Goal: Browse casually: Explore the website without a specific task or goal

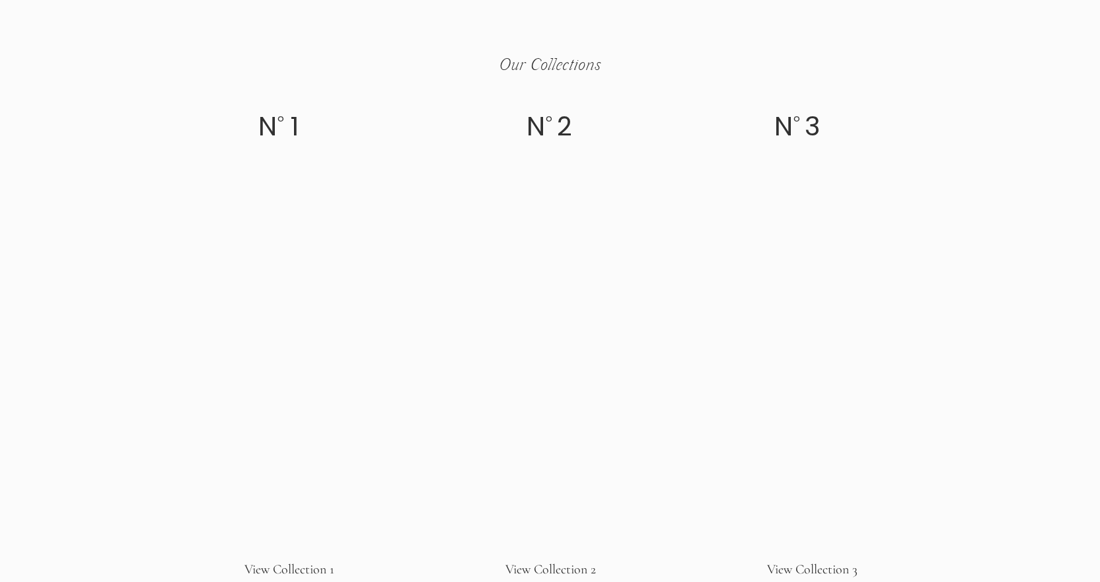
scroll to position [2379, 0]
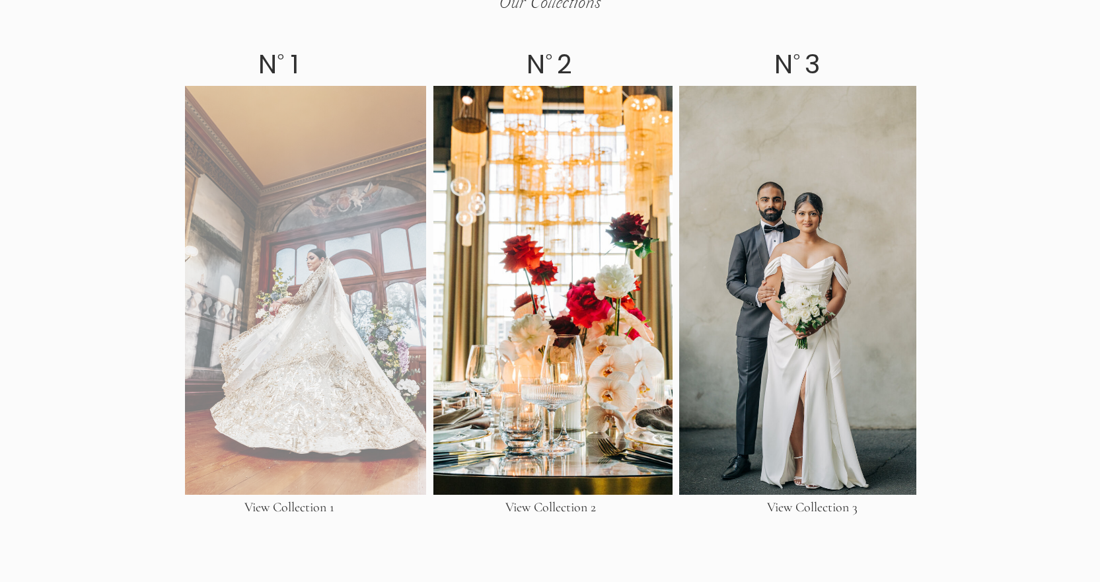
click at [277, 284] on div at bounding box center [305, 290] width 241 height 409
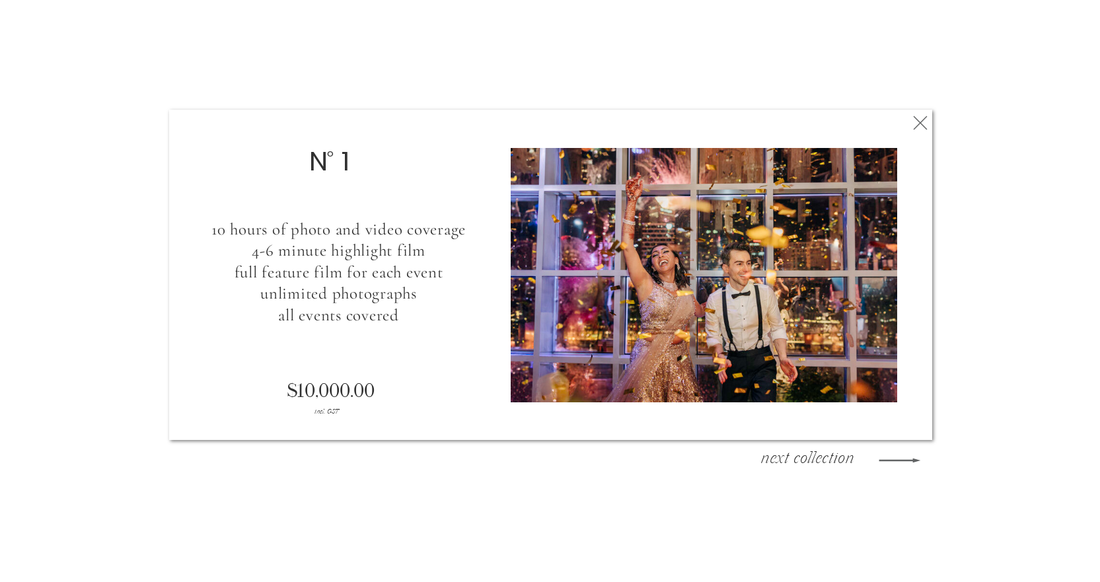
click at [808, 461] on h3 "next collection" at bounding box center [807, 461] width 119 height 20
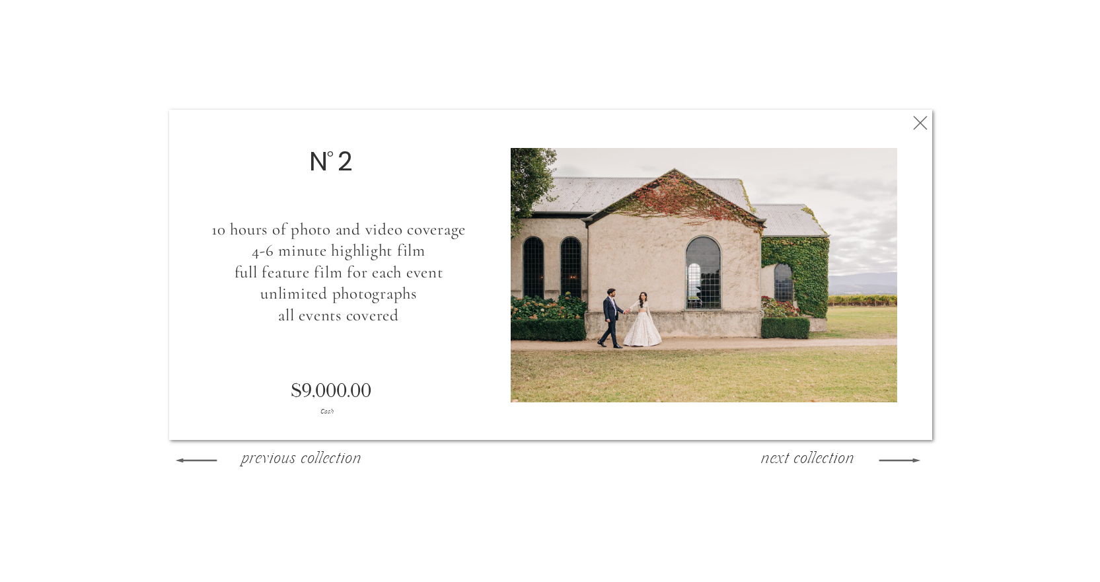
click at [301, 469] on h3 "previous collection" at bounding box center [301, 461] width 143 height 20
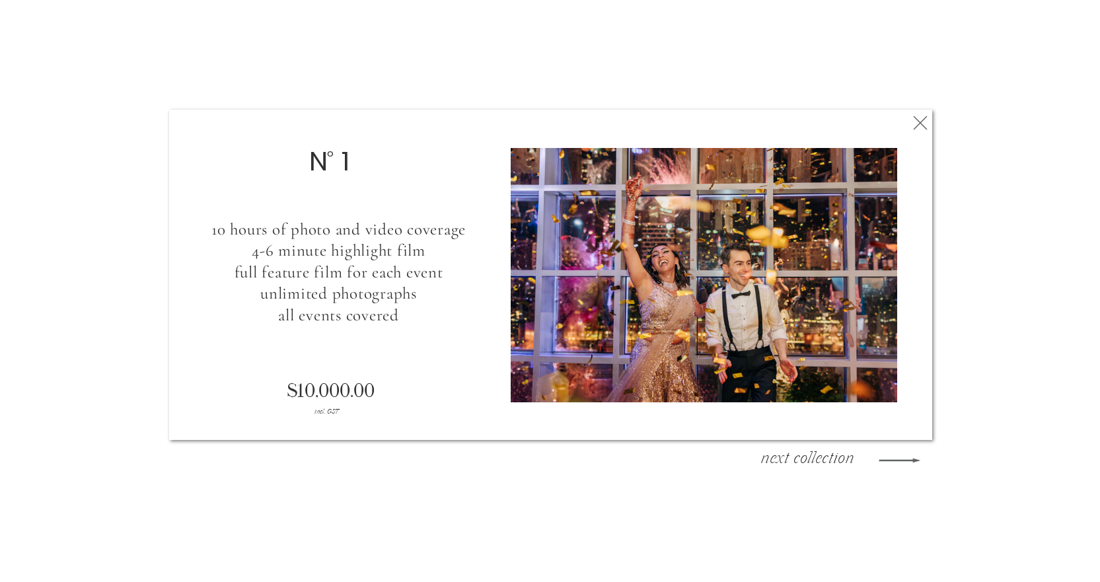
click at [777, 455] on h3 "next collection" at bounding box center [807, 461] width 119 height 20
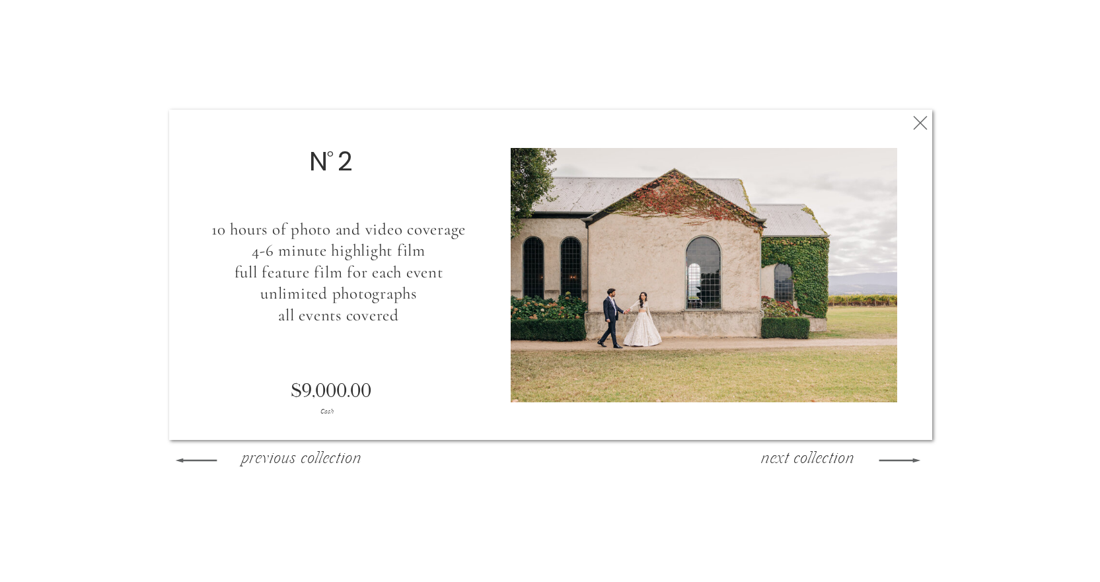
click at [783, 455] on h3 "next collection" at bounding box center [807, 461] width 119 height 20
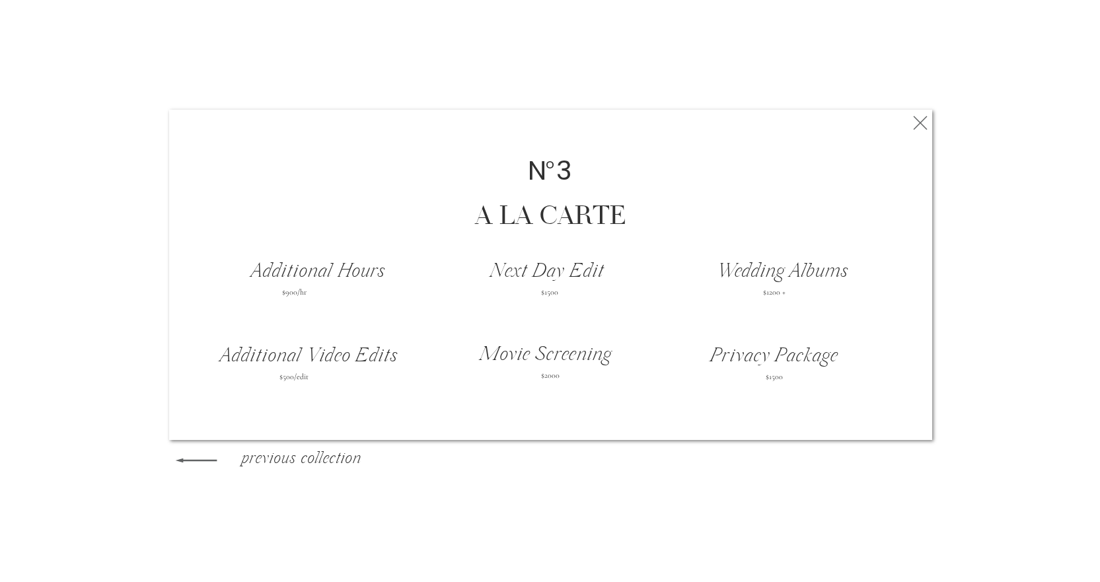
click at [776, 359] on h3 "Privacy Package" at bounding box center [775, 357] width 184 height 20
click at [204, 456] on icon at bounding box center [196, 461] width 54 height 56
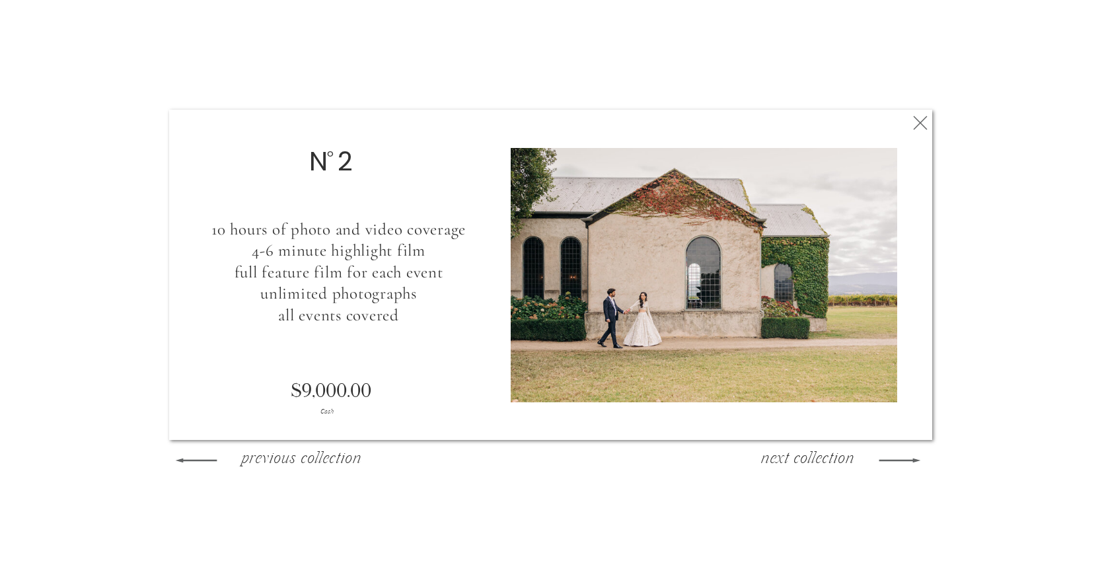
click at [204, 456] on icon at bounding box center [196, 461] width 54 height 56
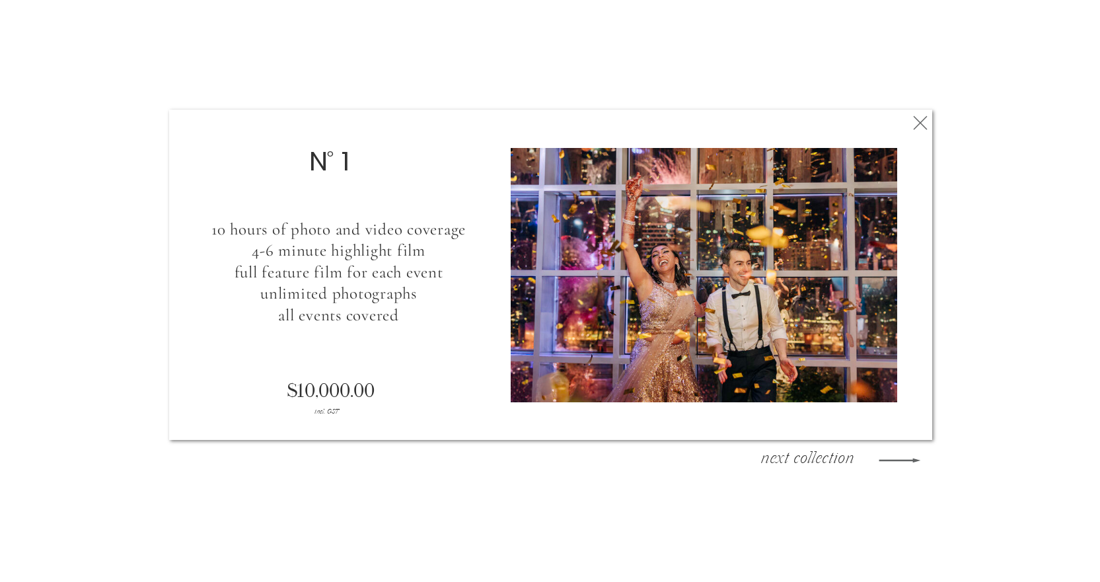
click at [411, 461] on div at bounding box center [305, 290] width 241 height 409
click at [881, 460] on polygon at bounding box center [900, 460] width 42 height 4
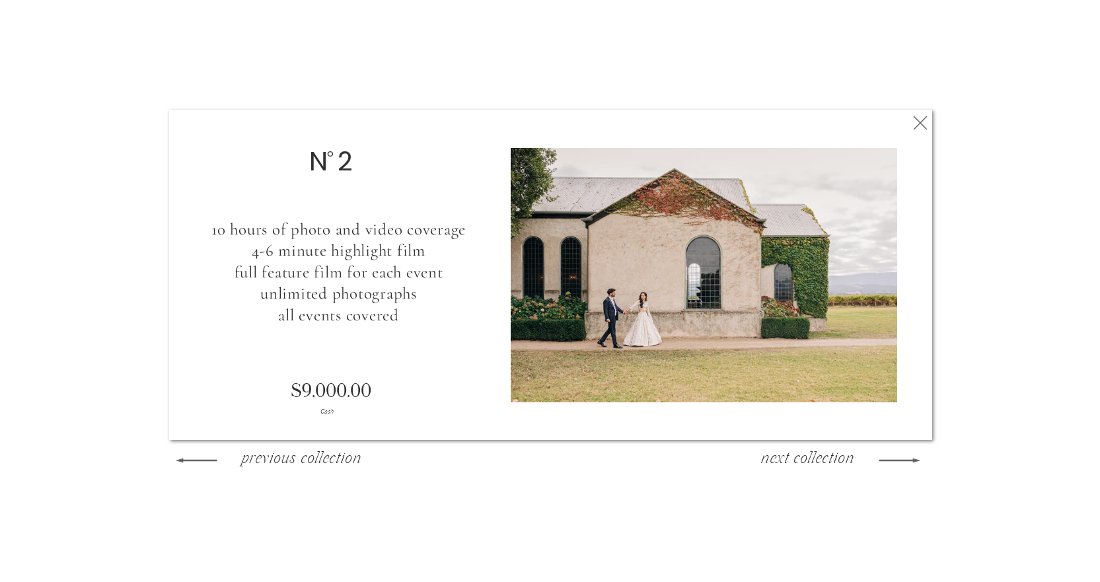
click at [881, 460] on polygon at bounding box center [900, 460] width 42 height 4
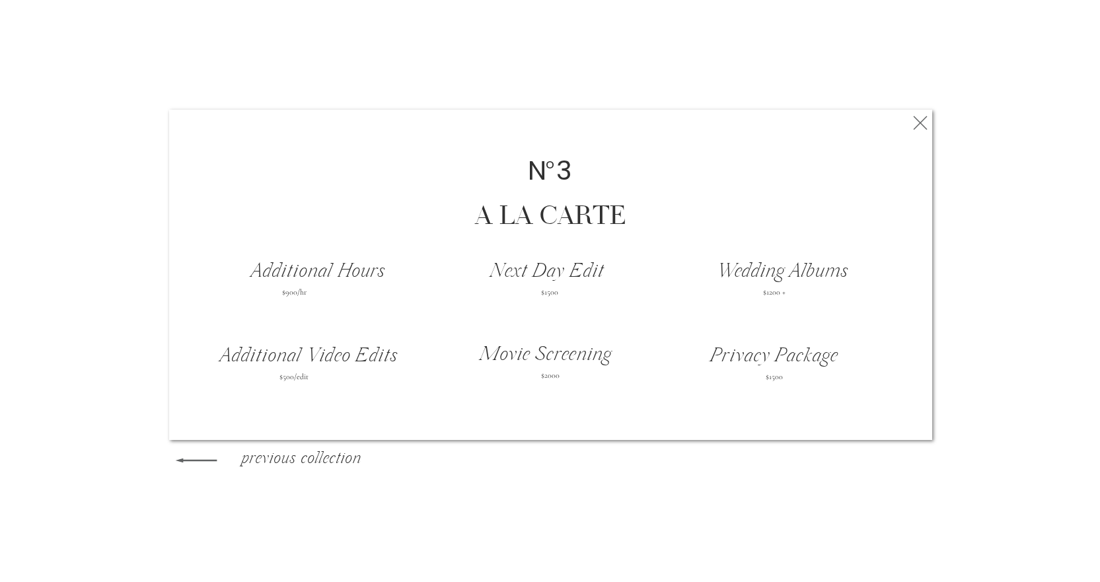
click at [921, 122] on polygon at bounding box center [920, 123] width 14 height 14
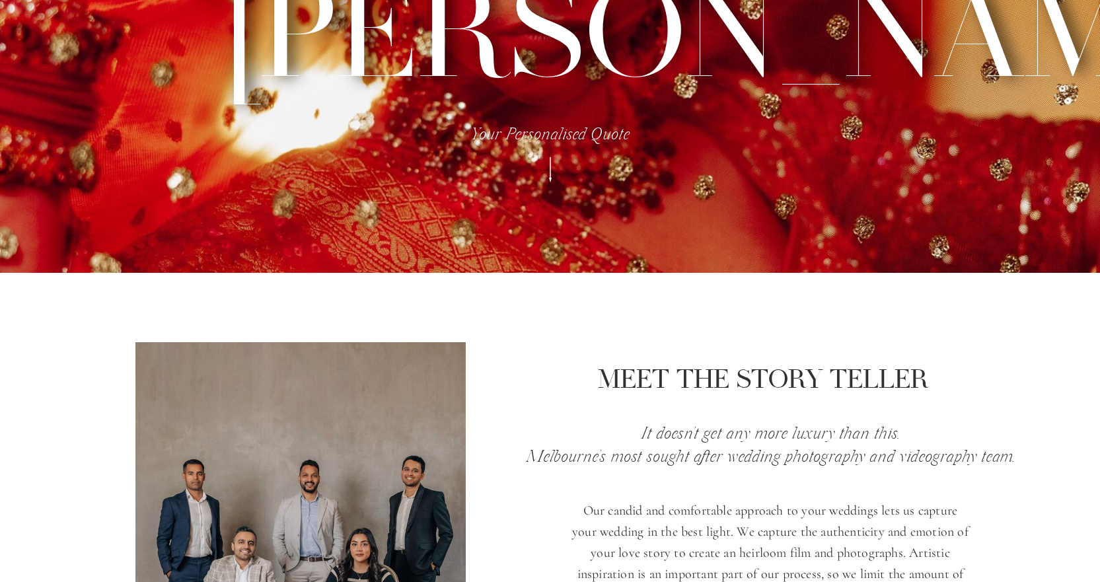
scroll to position [330, 0]
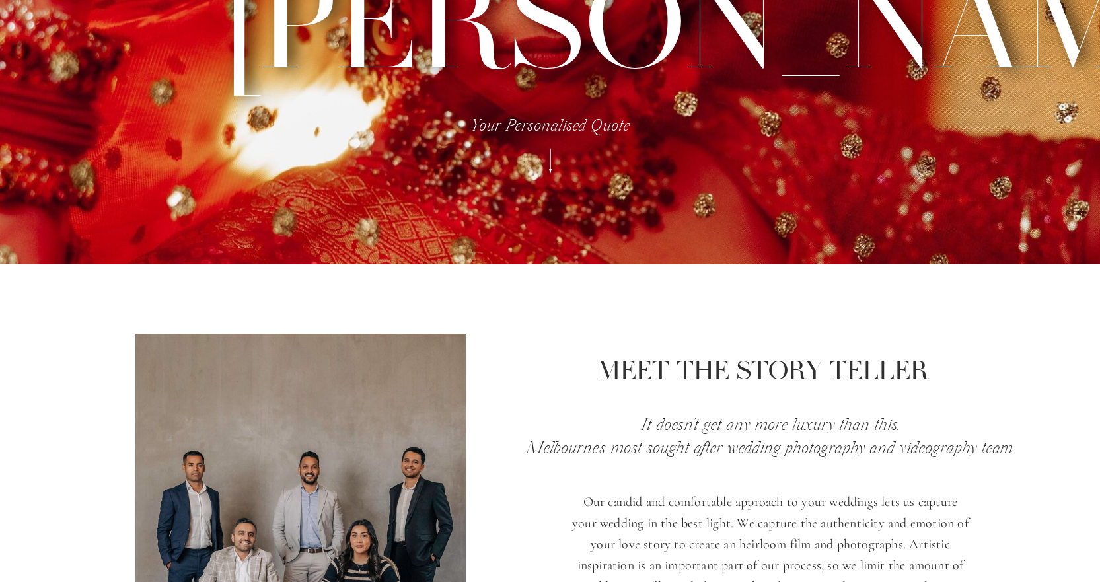
click at [548, 158] on icon at bounding box center [550, 161] width 33 height 36
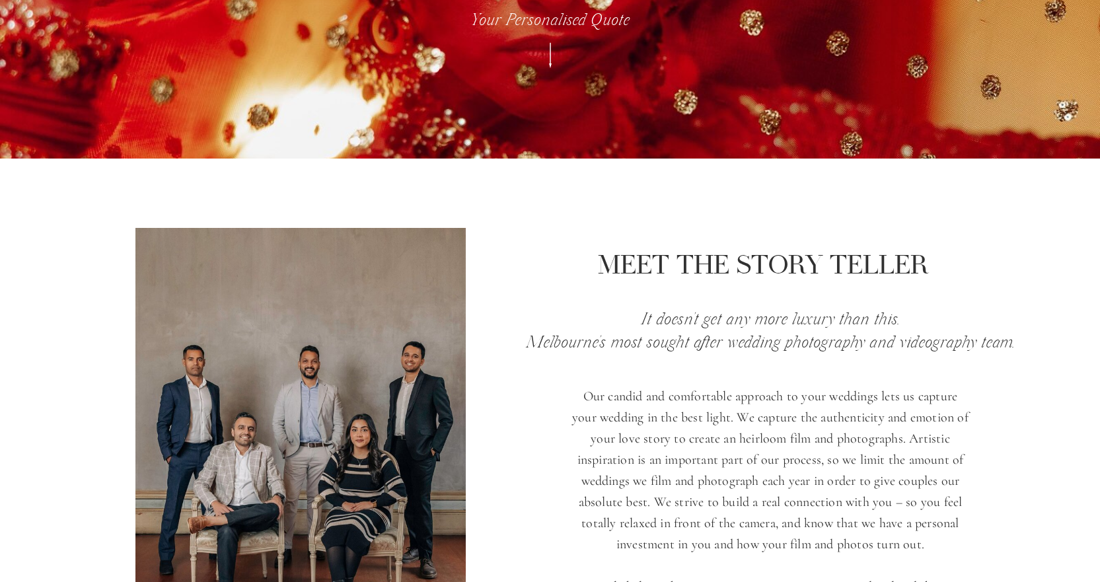
scroll to position [0, 0]
